Goal: Information Seeking & Learning: Find specific fact

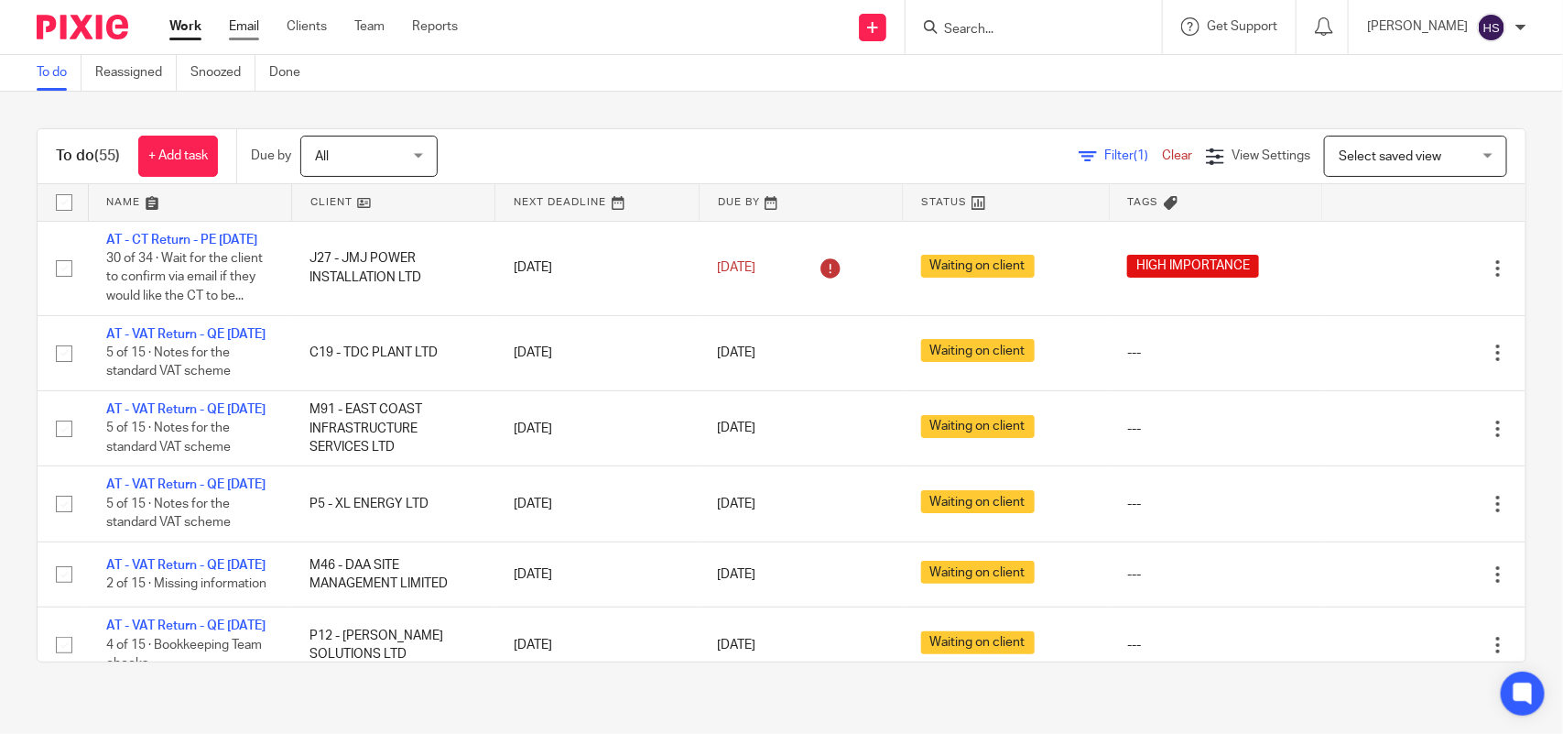
click at [240, 33] on link "Email" at bounding box center [244, 26] width 30 height 18
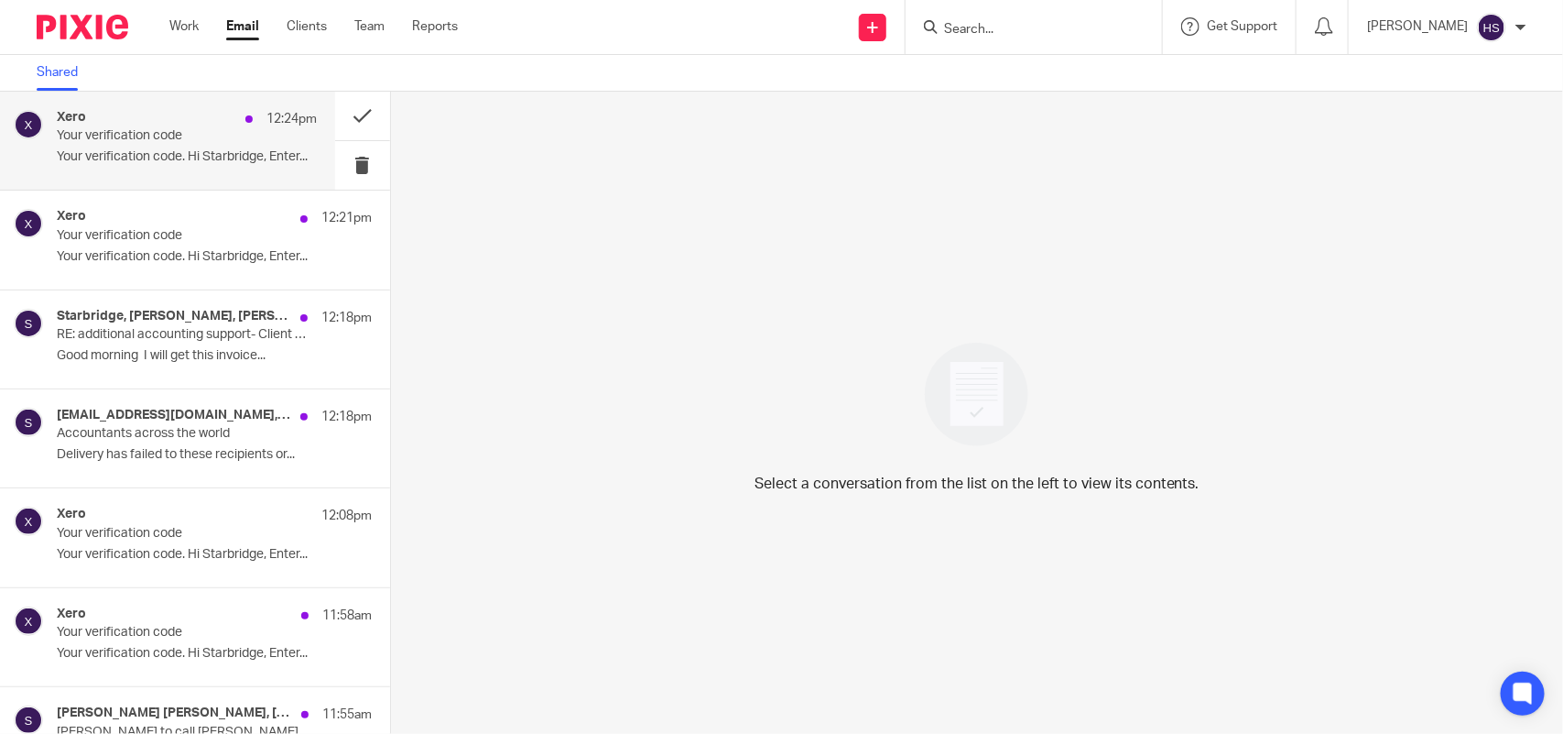
click at [181, 153] on p "Your verification code. Hi Starbridge, Enter..." at bounding box center [187, 157] width 260 height 16
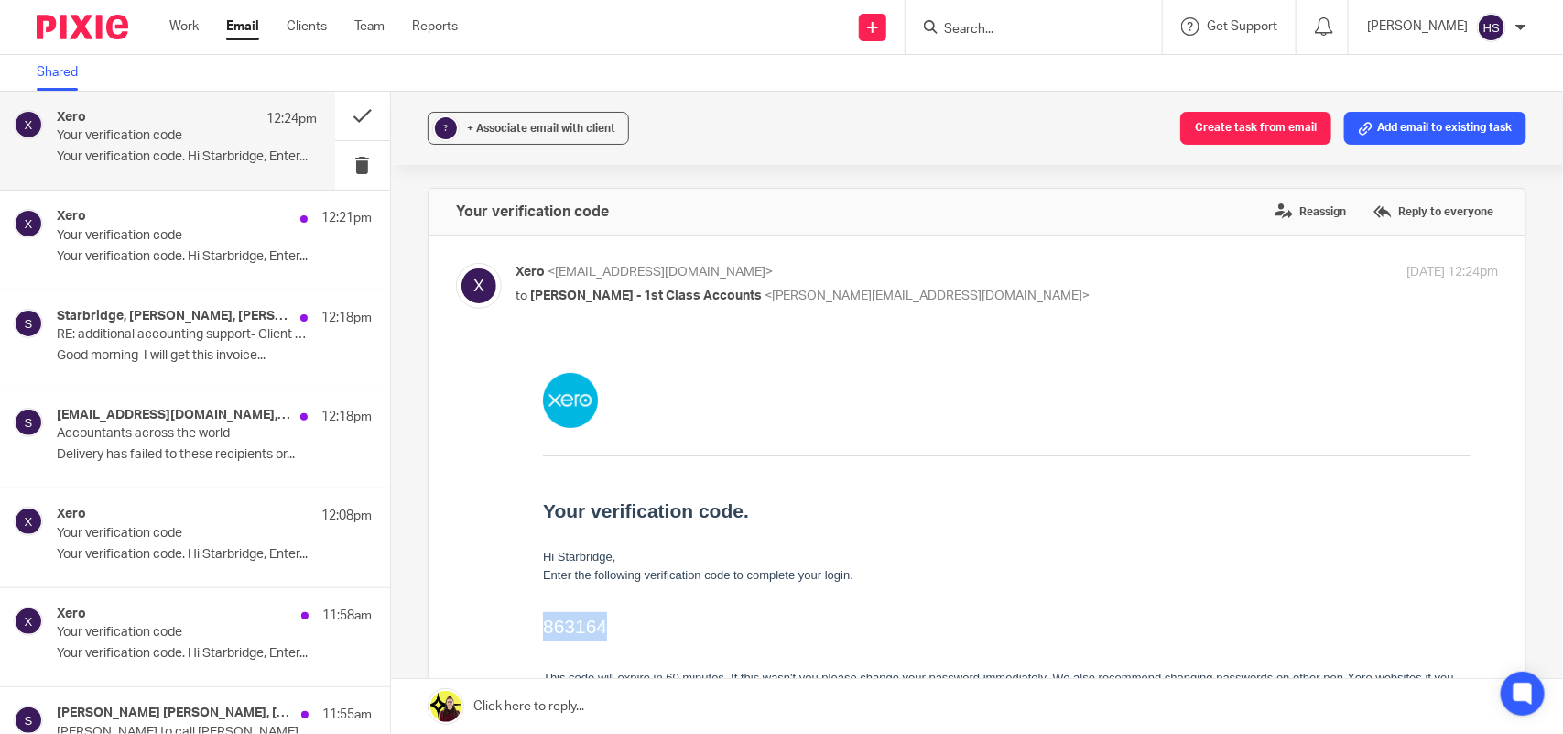
drag, startPoint x: 542, startPoint y: 624, endPoint x: 616, endPoint y: 625, distance: 74.2
click at [616, 625] on h2 "863164" at bounding box center [1006, 625] width 928 height 29
copy h2 "863164"
click at [189, 32] on link "Work" at bounding box center [183, 26] width 29 height 18
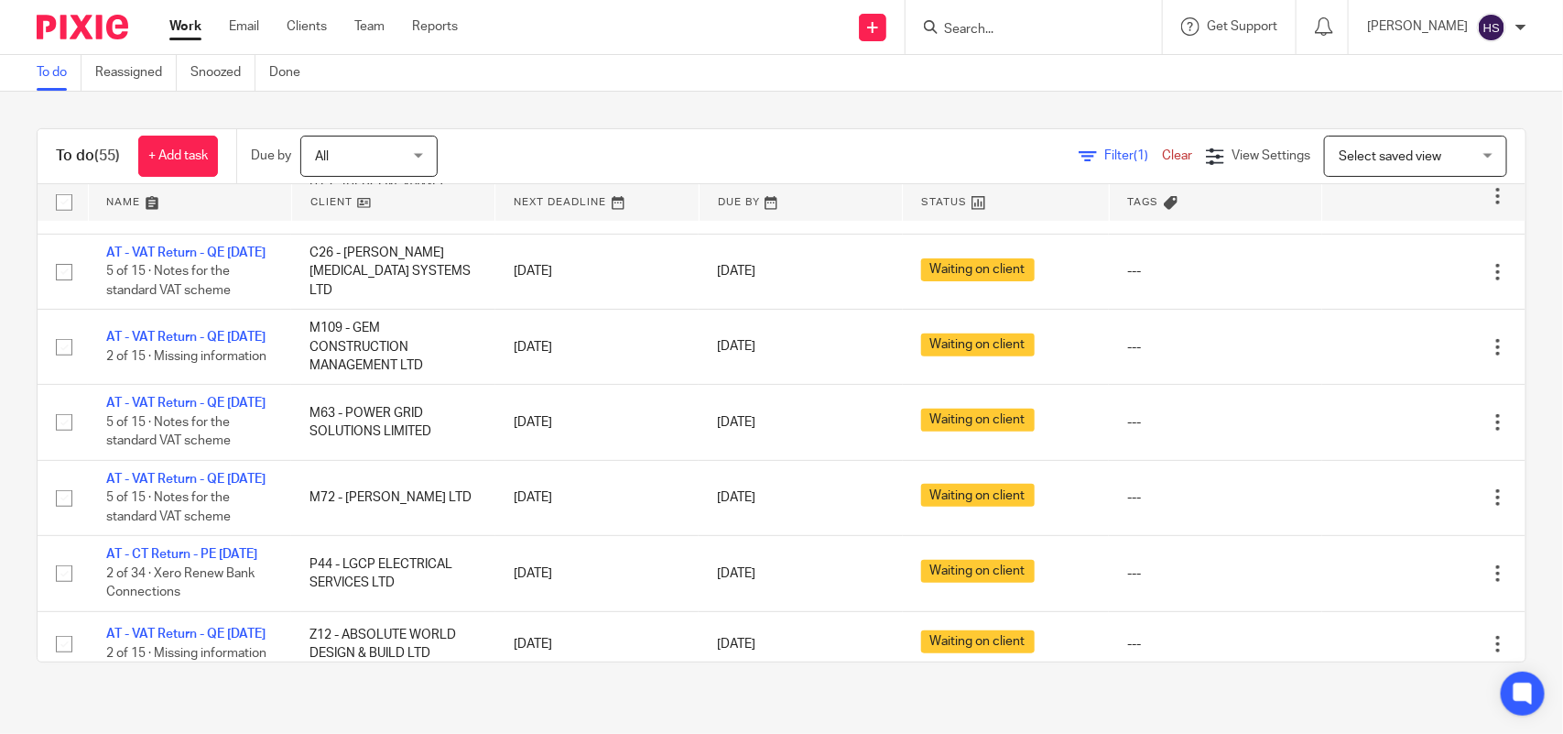
scroll to position [458, 0]
